Goal: Information Seeking & Learning: Learn about a topic

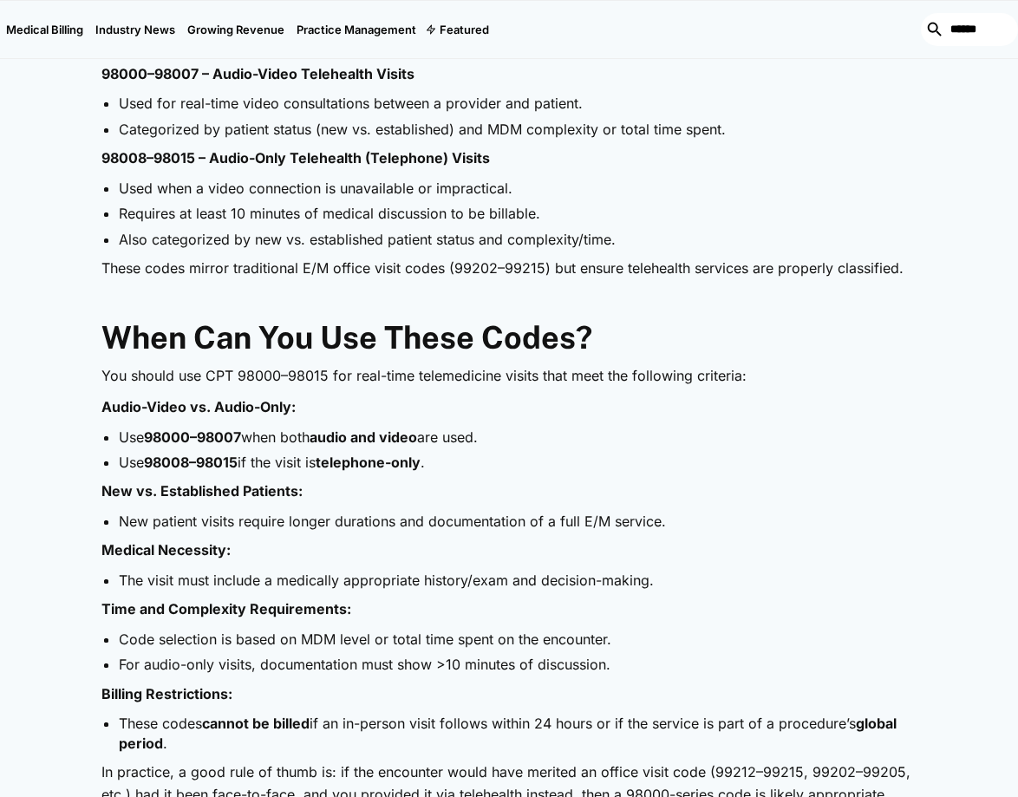
scroll to position [1178, 0]
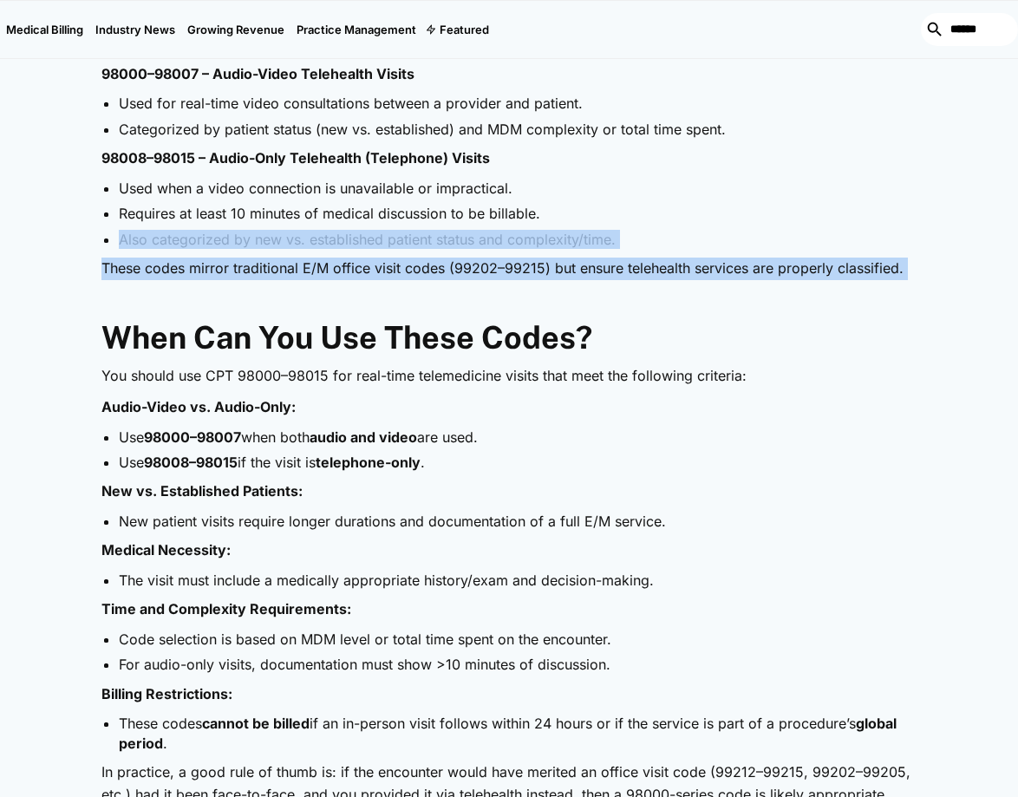
drag, startPoint x: 117, startPoint y: 238, endPoint x: 865, endPoint y: 282, distance: 749.6
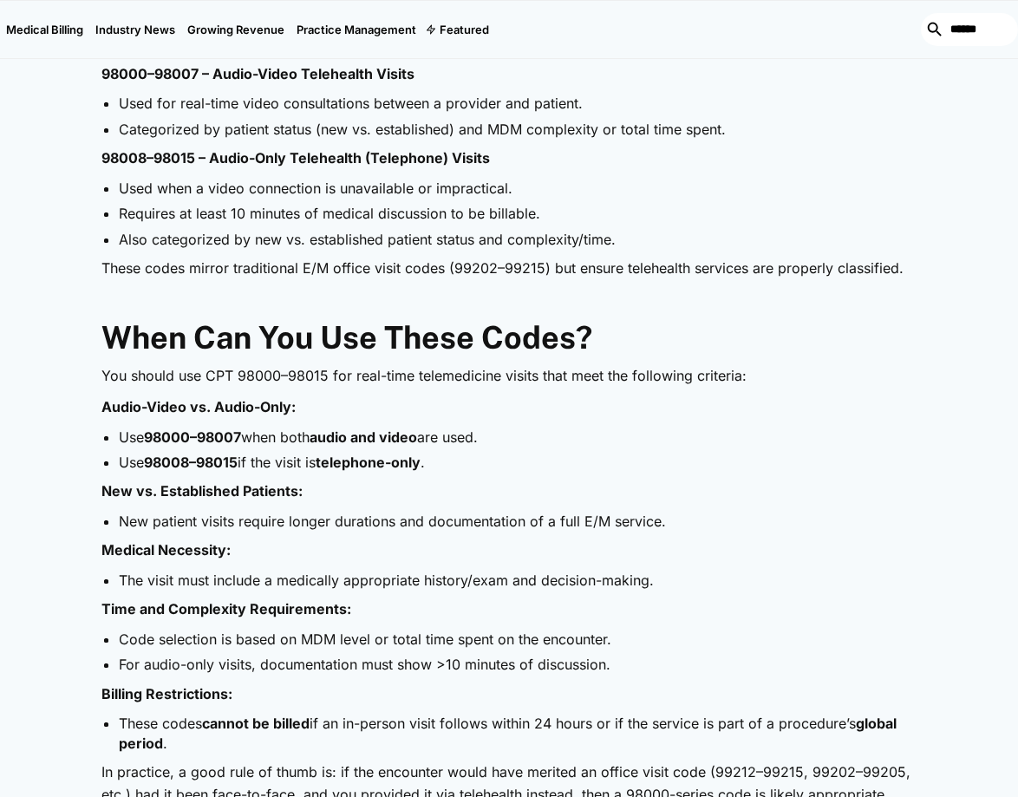
click at [857, 333] on h2 "When Can You Use These Codes?" at bounding box center [508, 337] width 814 height 37
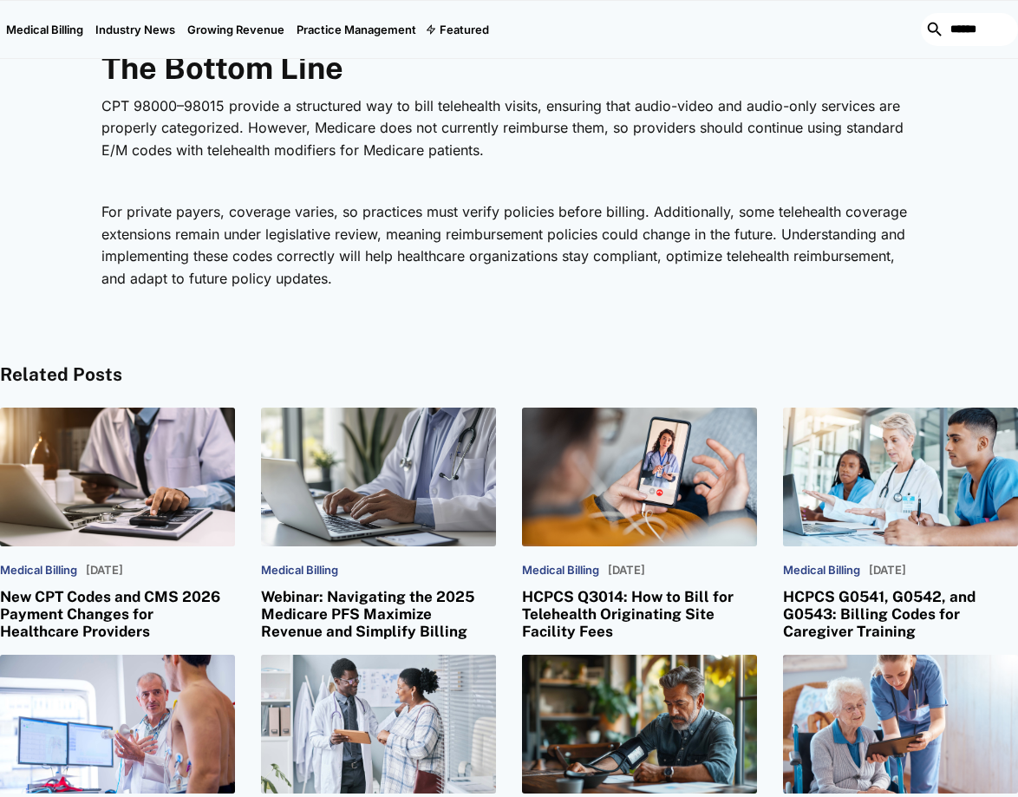
scroll to position [4394, 0]
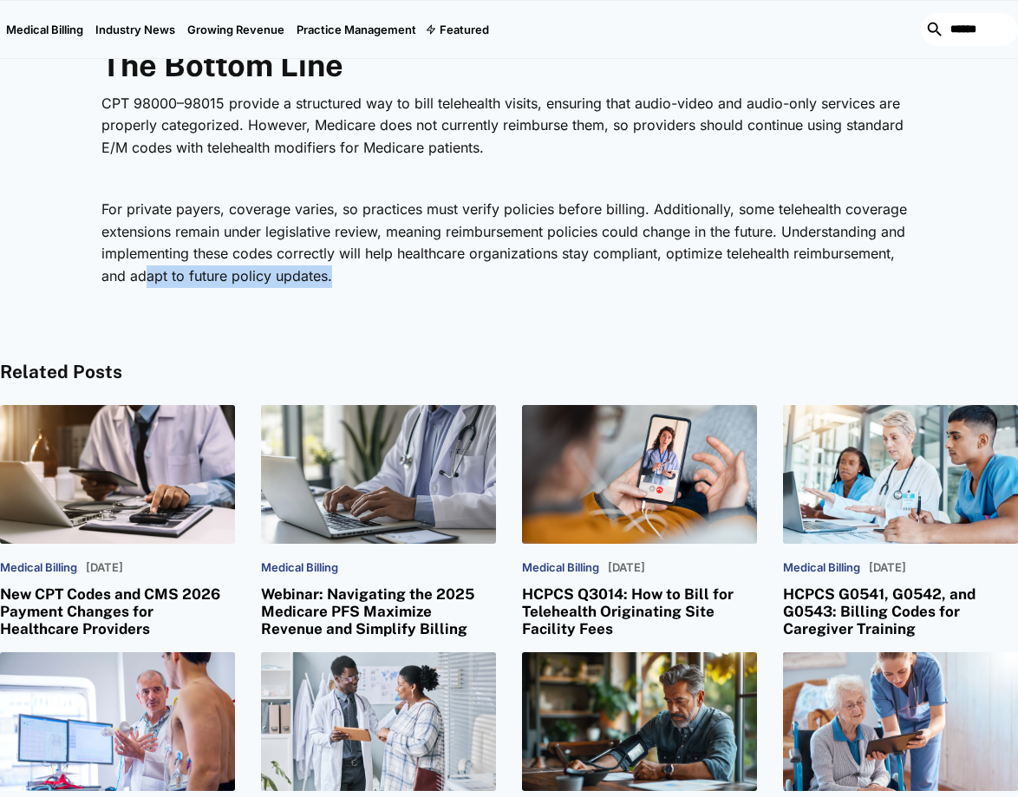
drag, startPoint x: 358, startPoint y: 295, endPoint x: 146, endPoint y: 292, distance: 212.5
click at [146, 287] on p "For private payers, coverage varies, so practices must verify policies before b…" at bounding box center [508, 243] width 814 height 88
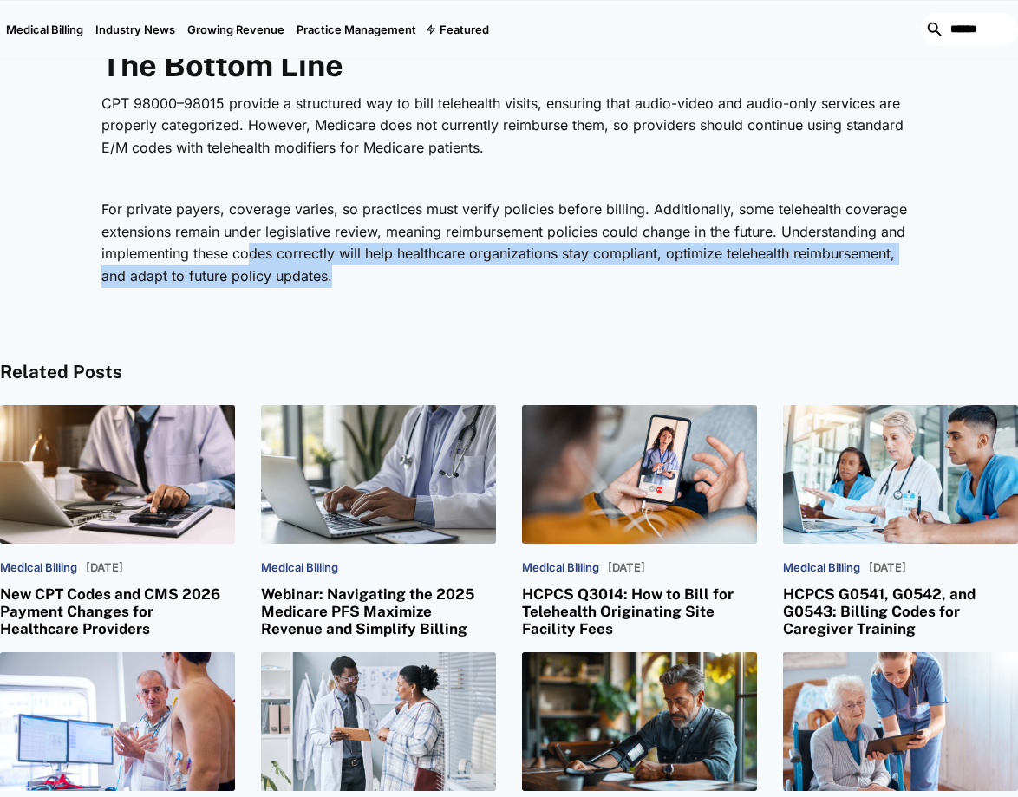
drag, startPoint x: 362, startPoint y: 292, endPoint x: 254, endPoint y: 284, distance: 107.8
click at [254, 284] on p "For private payers, coverage varies, so practices must verify policies before b…" at bounding box center [508, 243] width 814 height 88
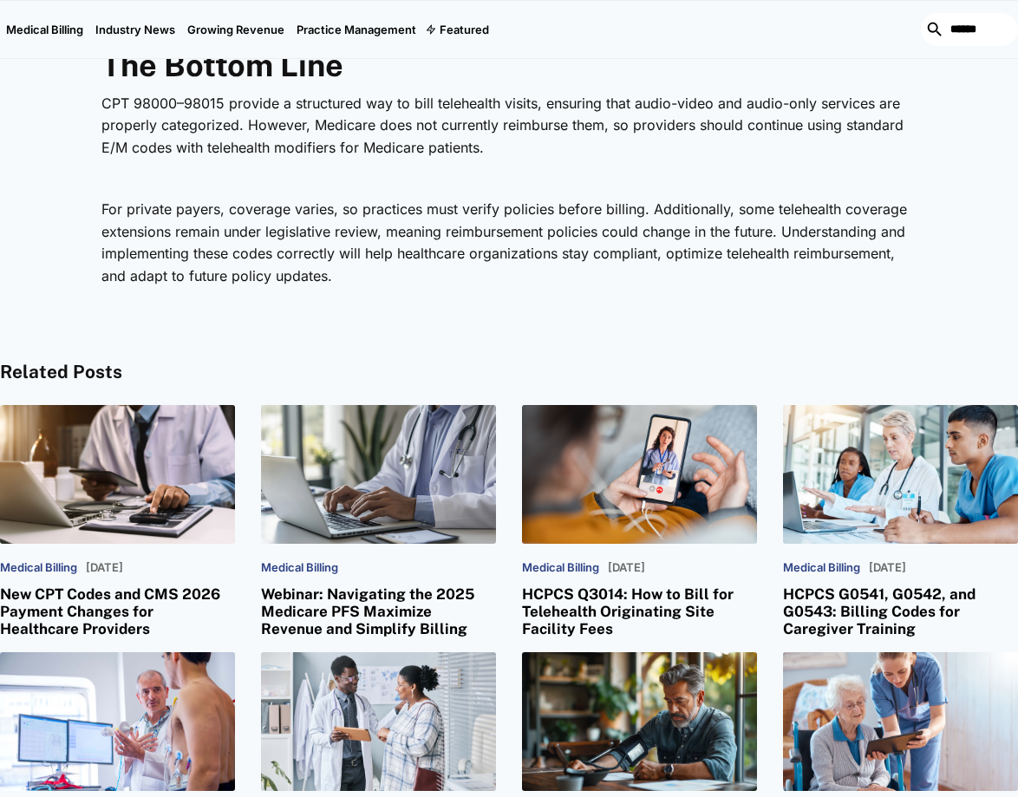
click at [384, 318] on p "‍" at bounding box center [508, 307] width 814 height 23
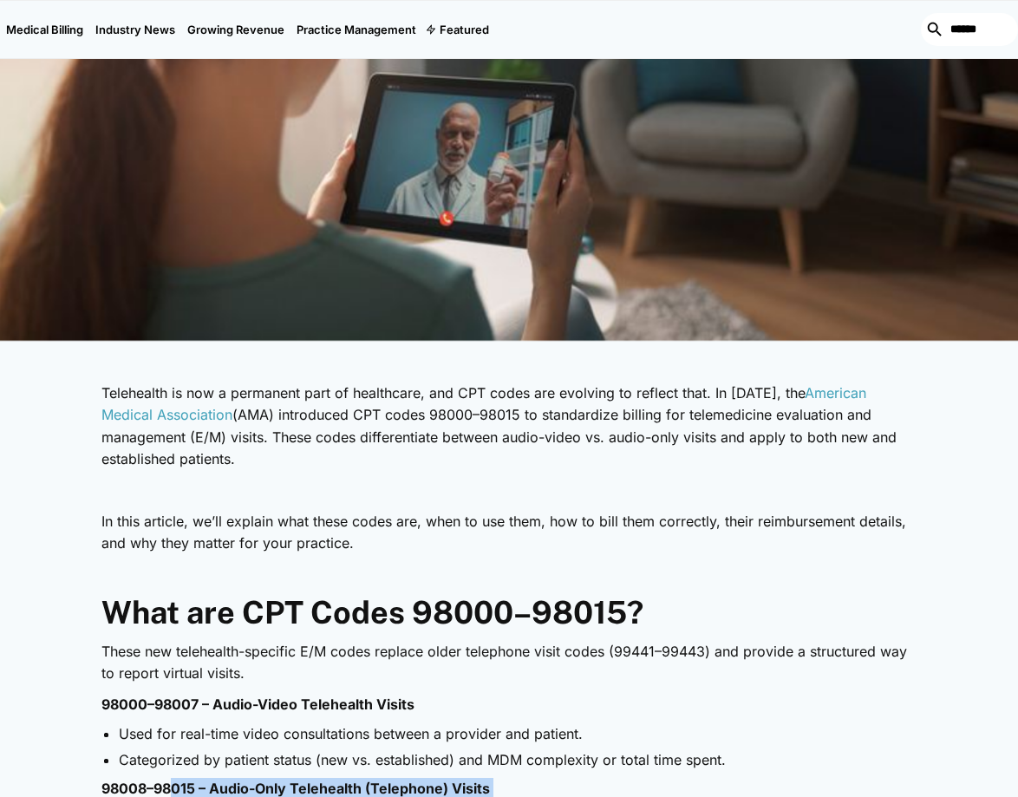
scroll to position [836, 0]
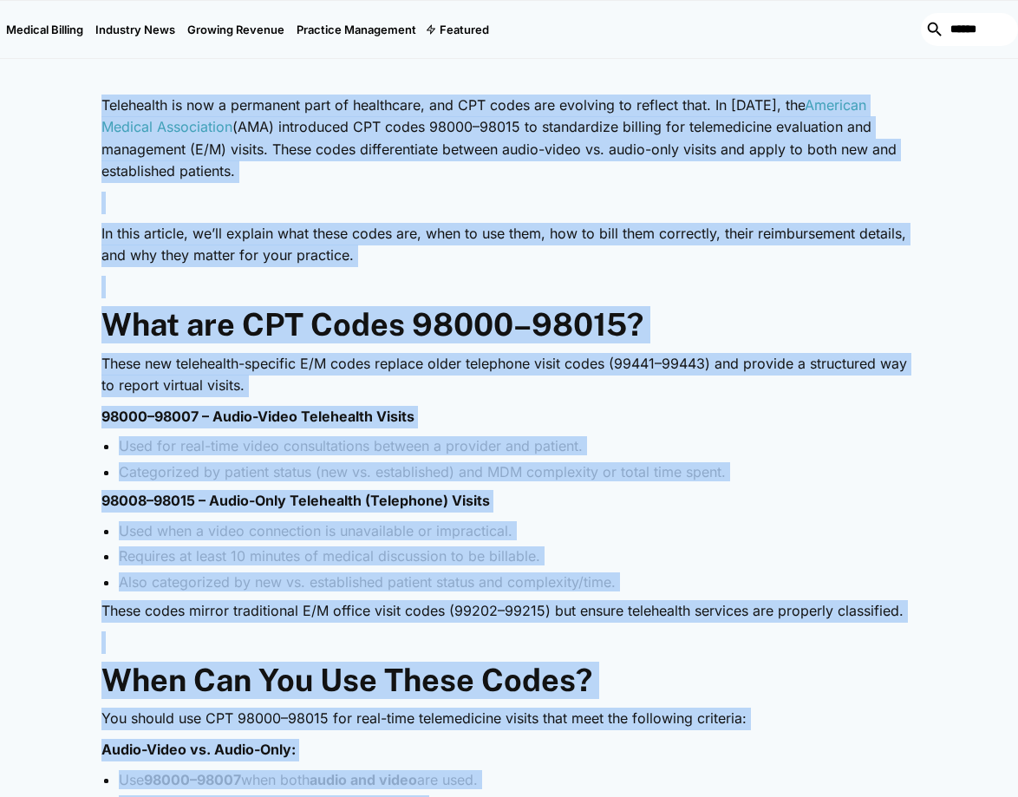
drag, startPoint x: 288, startPoint y: 291, endPoint x: 75, endPoint y: 90, distance: 292.6
copy div "Loremipsum do sit a consectet adip el seddoeiusm, tem INC utlab etd magnaali en…"
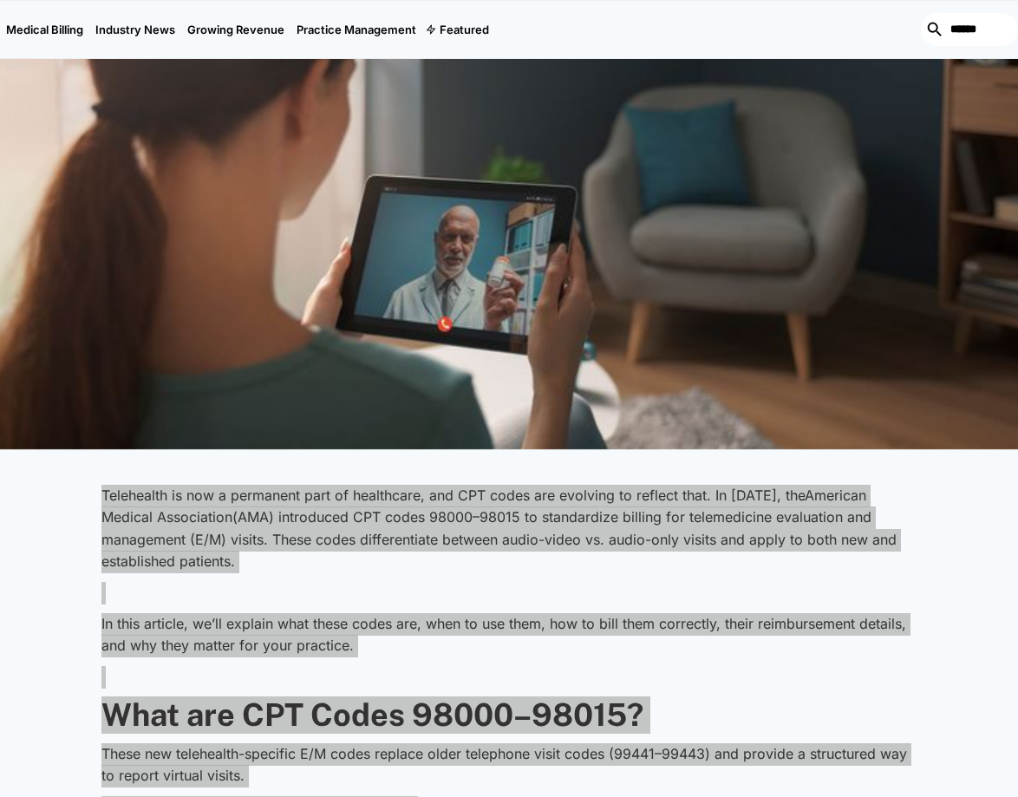
scroll to position [0, 0]
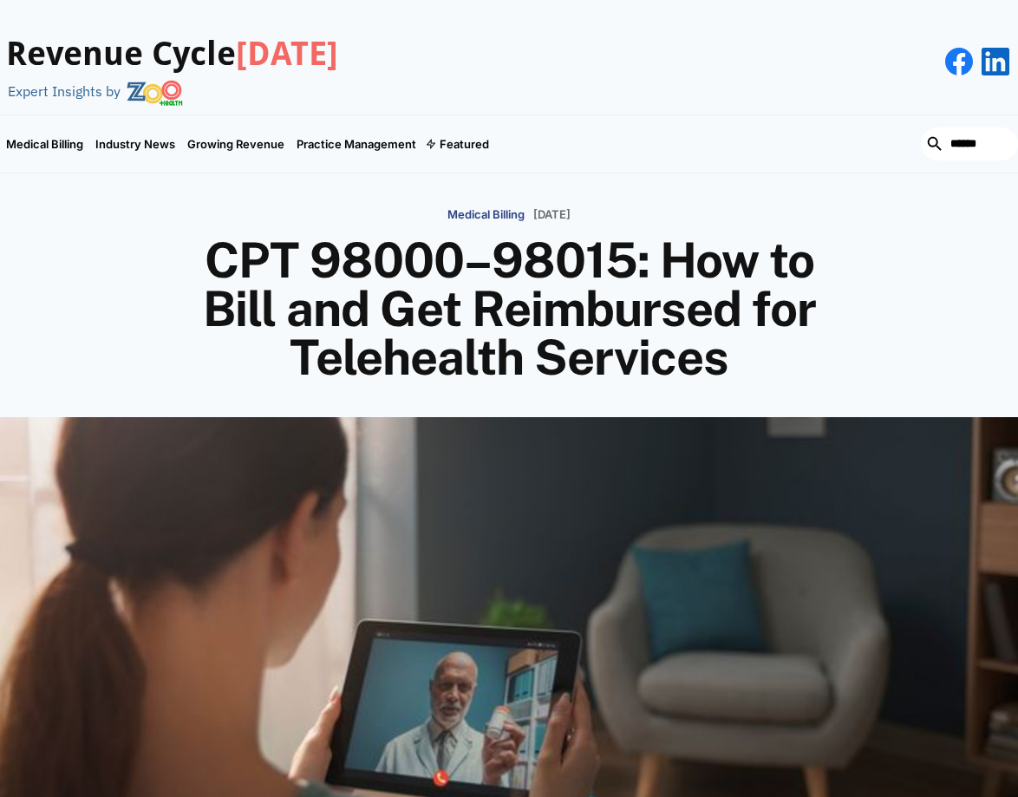
click at [804, 368] on h1 "CPT 98000–98015: How to Bill and Get Reimbursed for Telehealth Services" at bounding box center [509, 309] width 676 height 146
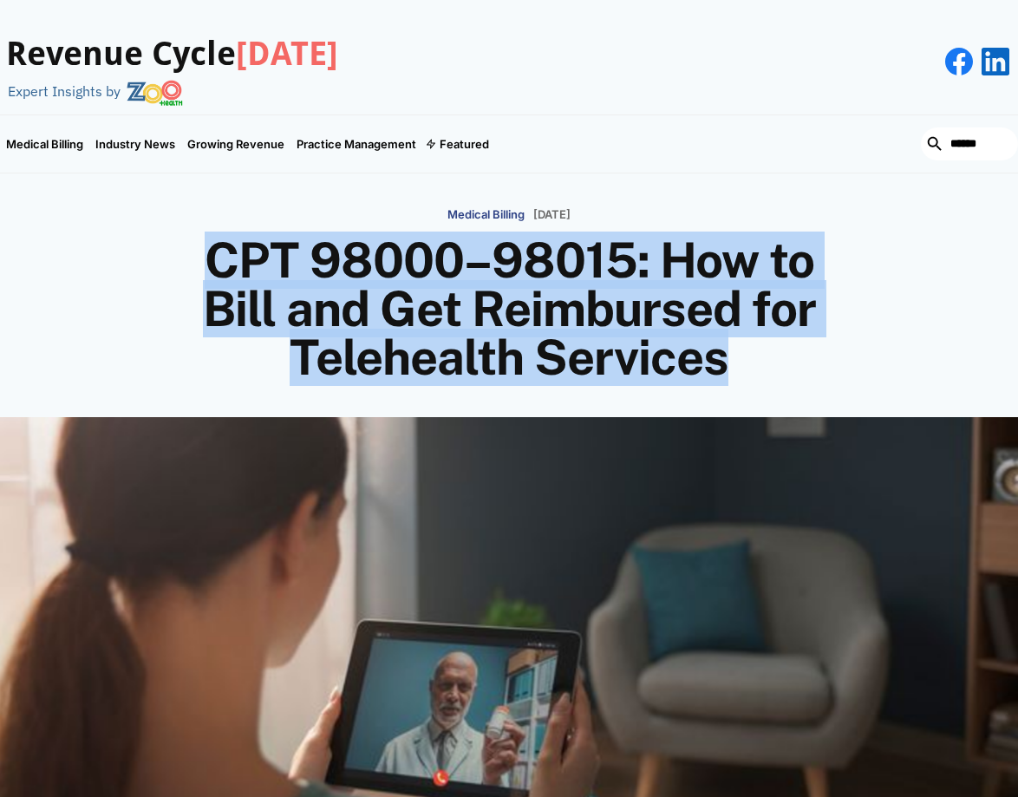
drag, startPoint x: 780, startPoint y: 355, endPoint x: 185, endPoint y: 258, distance: 603.6
click at [185, 258] on h1 "CPT 98000–98015: How to Bill and Get Reimbursed for Telehealth Services" at bounding box center [509, 309] width 676 height 146
copy h1 "CPT 98000–98015: How to Bill and Get Reimbursed for Telehealth Services"
